Goal: Navigation & Orientation: Find specific page/section

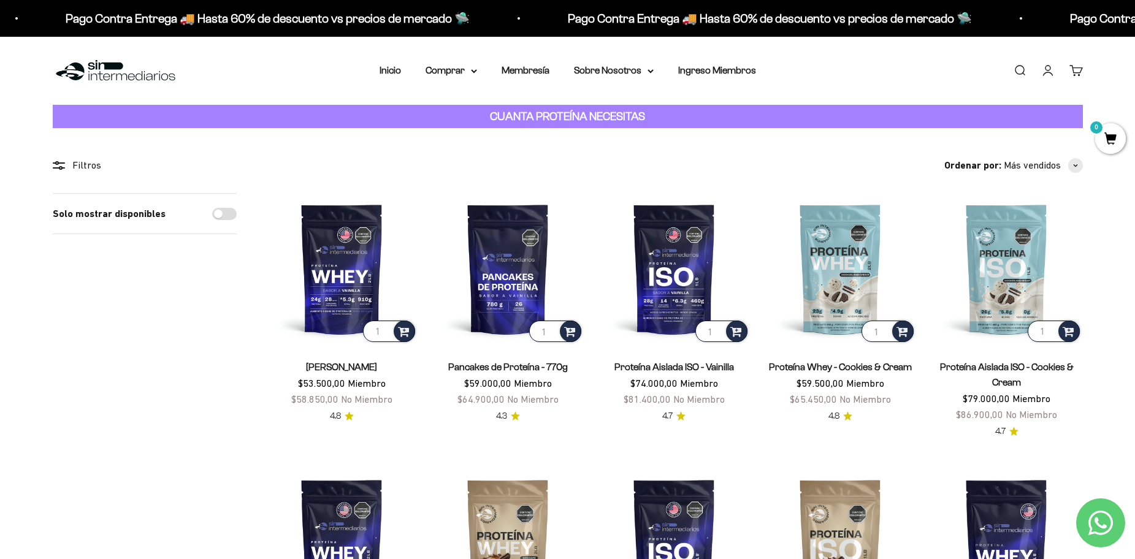
click at [480, 72] on nav "Inicio Comprar Proteínas Ver Todos Whey Iso Vegan" at bounding box center [568, 71] width 377 height 16
click at [474, 72] on icon at bounding box center [474, 71] width 6 height 4
click at [503, 133] on span "Otros Suplementos" at bounding box center [474, 133] width 82 height 10
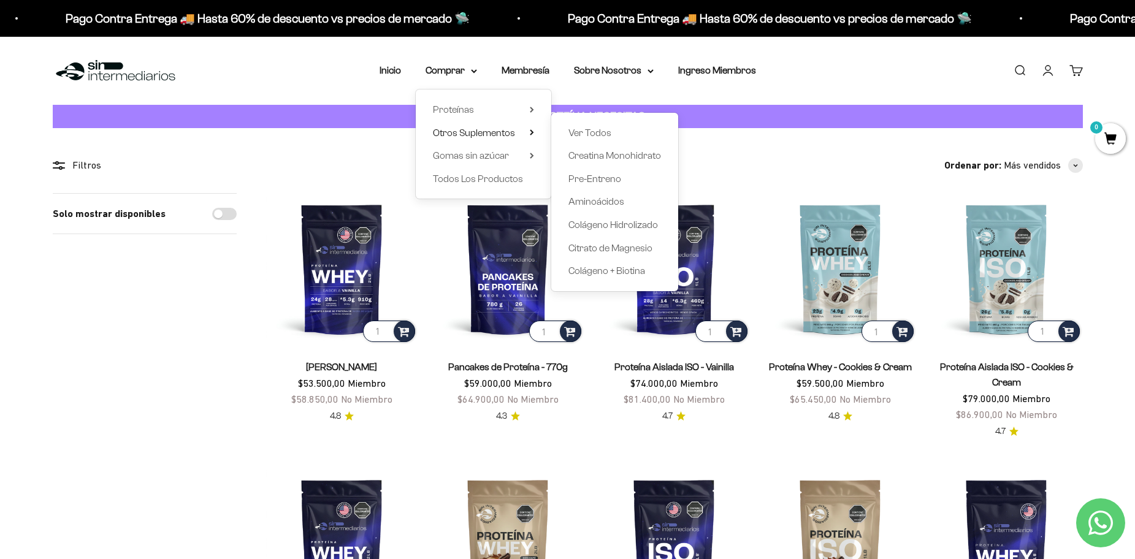
click at [361, 101] on div "Menú Buscar Inicio Comprar Proteínas Ver Todos Whey Iso Vegan Pancakes Pre-Entr…" at bounding box center [567, 71] width 1135 height 68
click at [394, 76] on li "Inicio" at bounding box center [390, 71] width 21 height 16
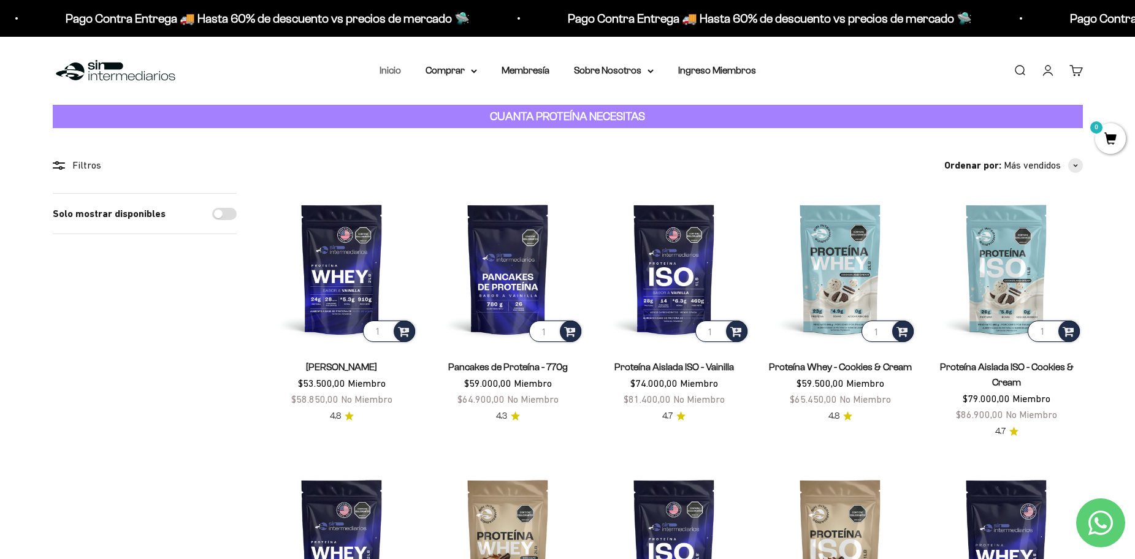
click at [394, 70] on link "Inicio" at bounding box center [390, 70] width 21 height 10
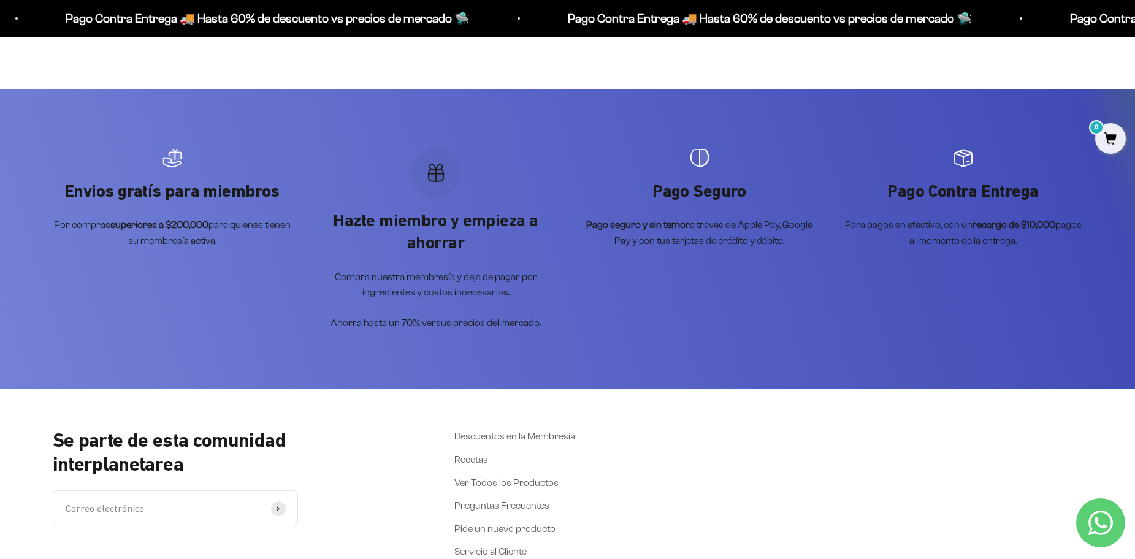
scroll to position [5339, 0]
